Goal: Navigation & Orientation: Find specific page/section

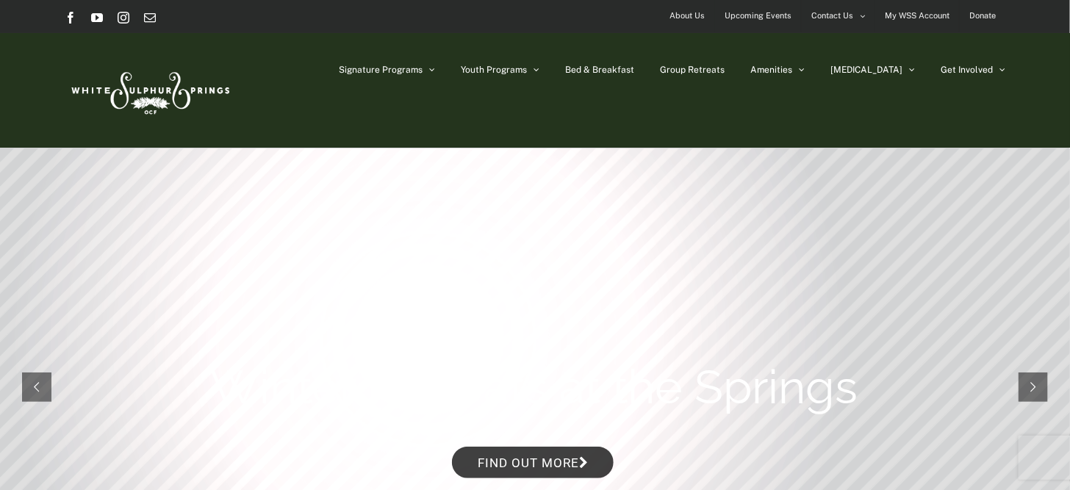
click at [689, 12] on span "About Us" at bounding box center [686, 15] width 35 height 21
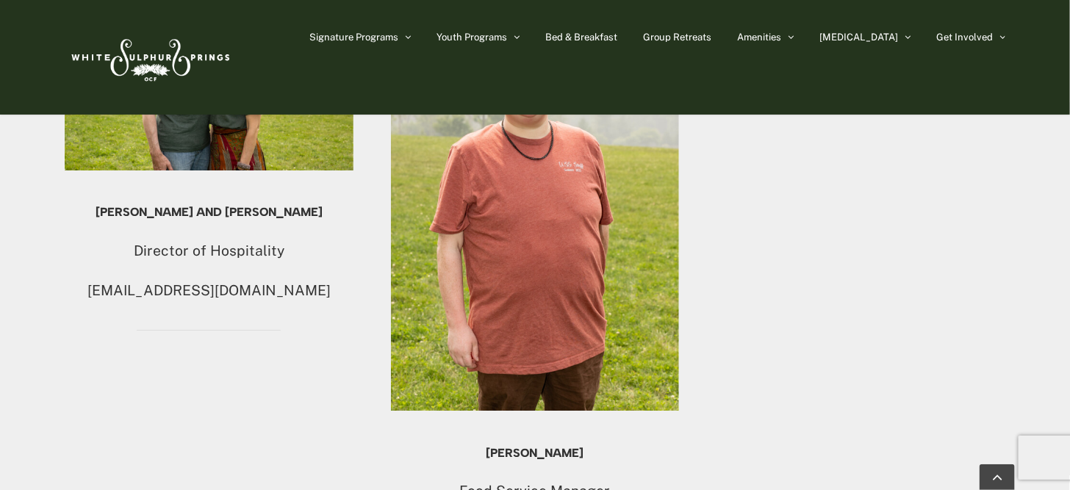
scroll to position [1837, 0]
